Goal: Find specific page/section: Find specific page/section

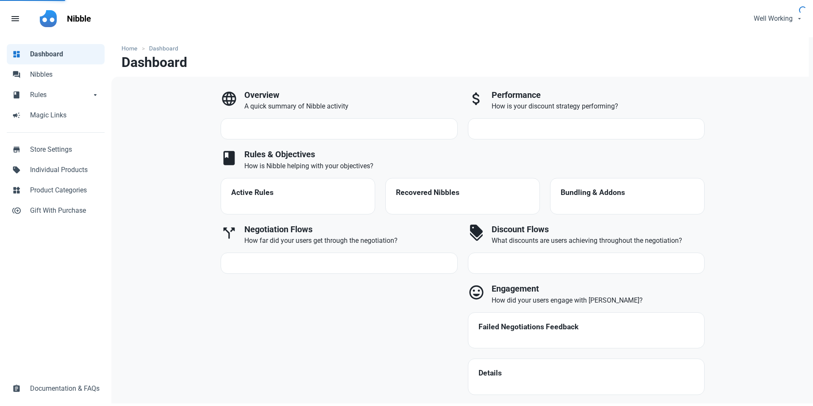
select select "7d"
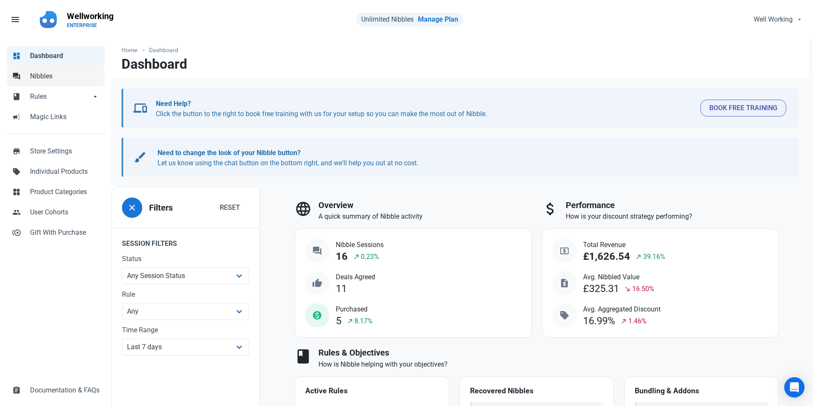
click at [72, 75] on span "Nibbles" at bounding box center [64, 76] width 69 height 10
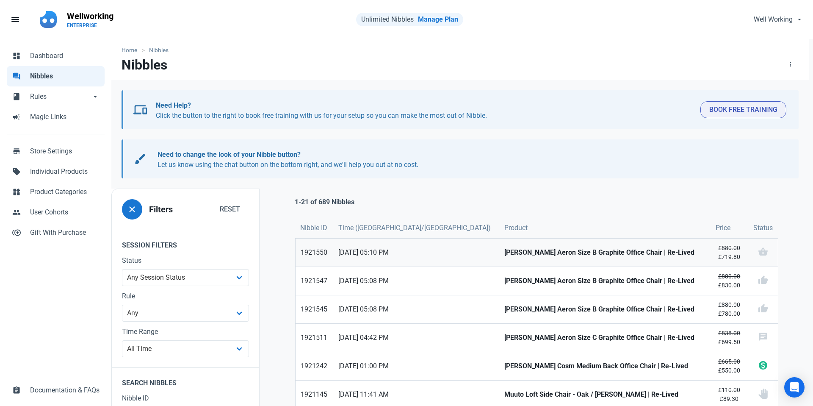
click at [505, 252] on strong "[PERSON_NAME] Aeron Size B Graphite Office Chair | Re-Lived" at bounding box center [605, 252] width 201 height 10
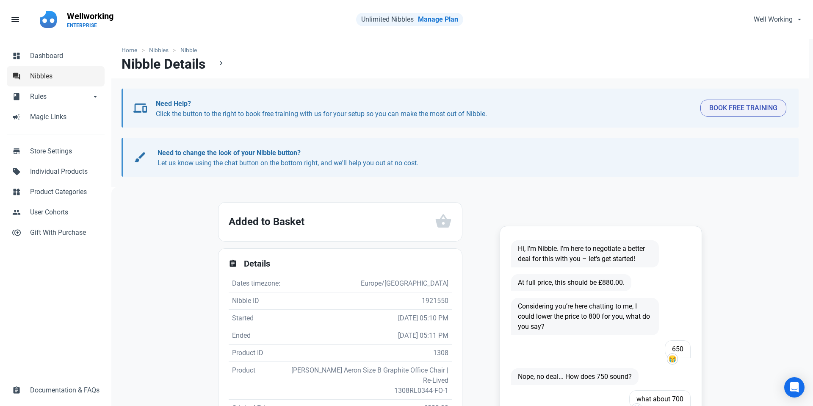
click at [33, 72] on span "Nibbles" at bounding box center [64, 76] width 69 height 10
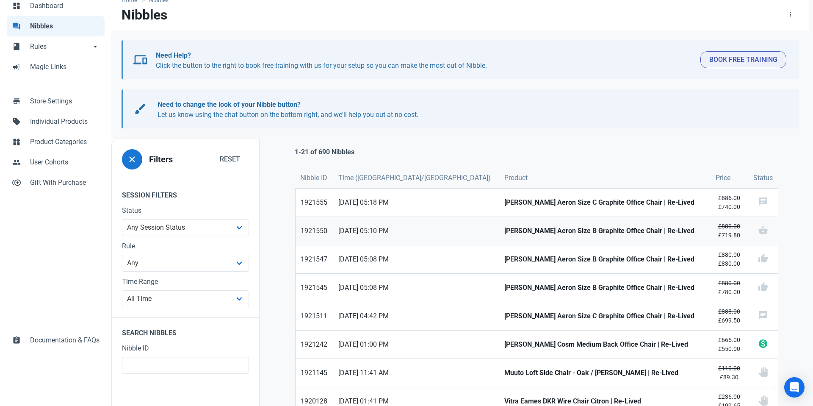
scroll to position [53, 0]
